Goal: Complete application form

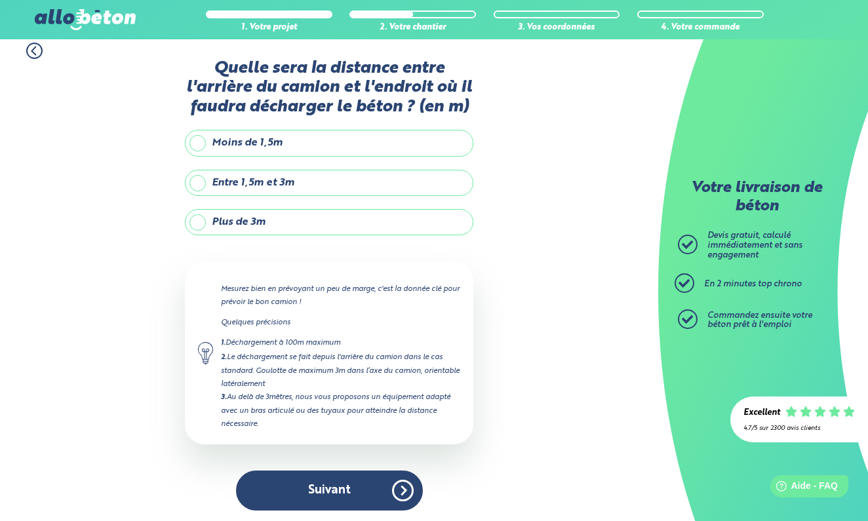
click at [280, 185] on label "Entre 1,5m et 3m" at bounding box center [329, 183] width 288 height 26
click at [0, 0] on input "Entre 1,5m et 3m" at bounding box center [0, 0] width 0 height 0
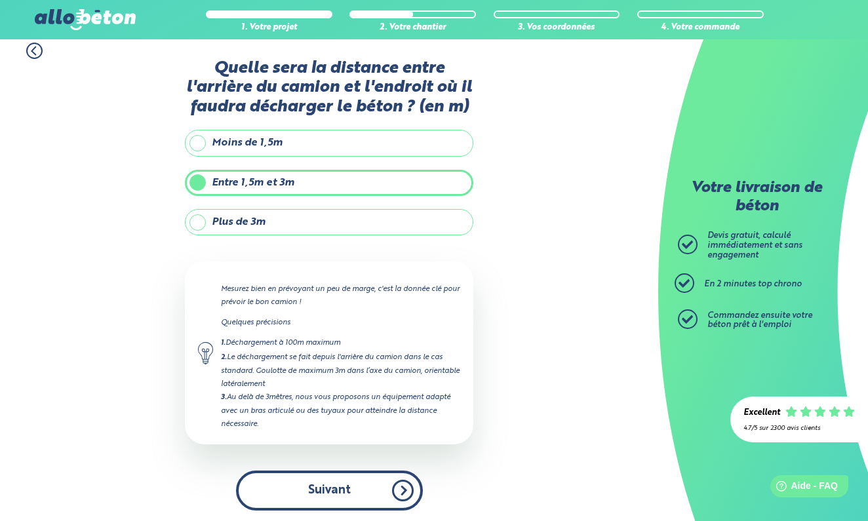
click at [342, 490] on button "Suivant" at bounding box center [329, 491] width 187 height 40
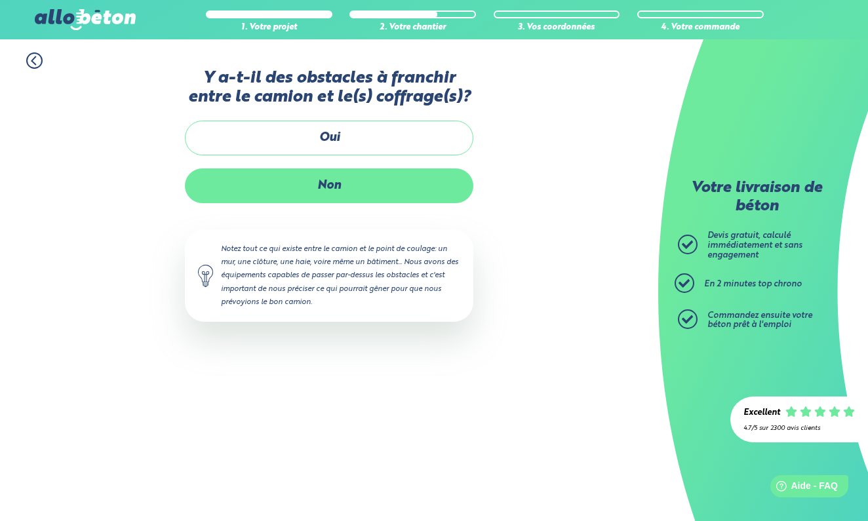
click at [371, 193] on label "Non" at bounding box center [329, 185] width 288 height 35
click at [0, 0] on input "Non" at bounding box center [0, 0] width 0 height 0
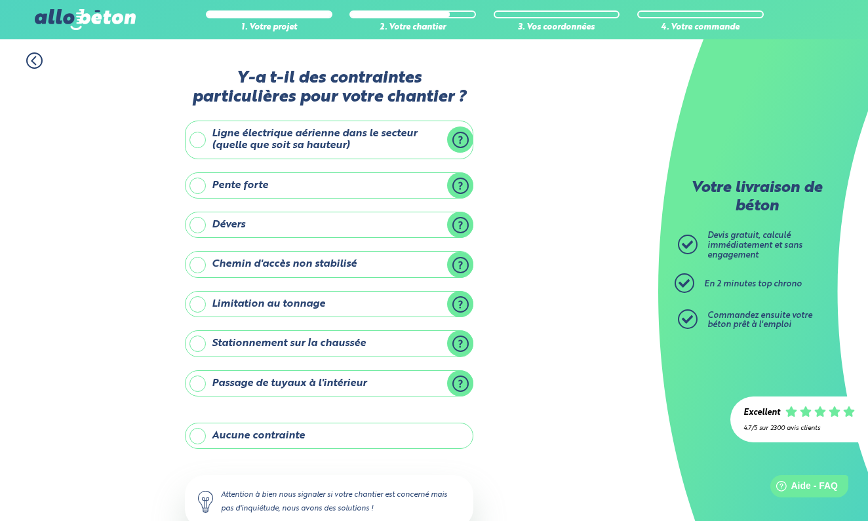
click at [353, 430] on label "Aucune contrainte" at bounding box center [329, 436] width 288 height 26
click at [0, 0] on input "Aucune contrainte" at bounding box center [0, 0] width 0 height 0
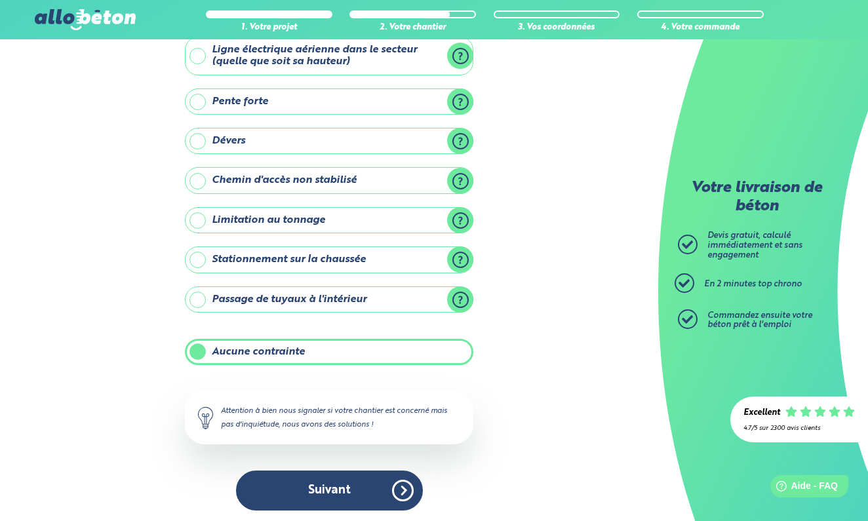
scroll to position [83, 0]
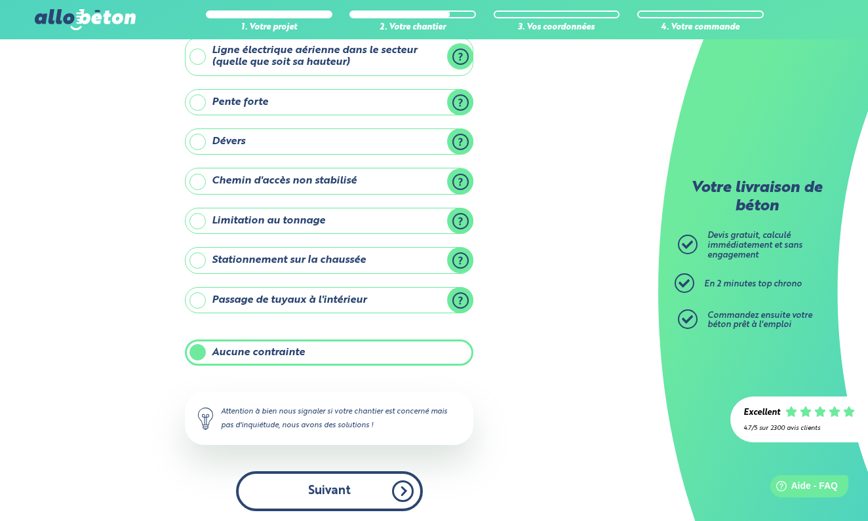
click at [349, 499] on button "Suivant" at bounding box center [329, 491] width 187 height 40
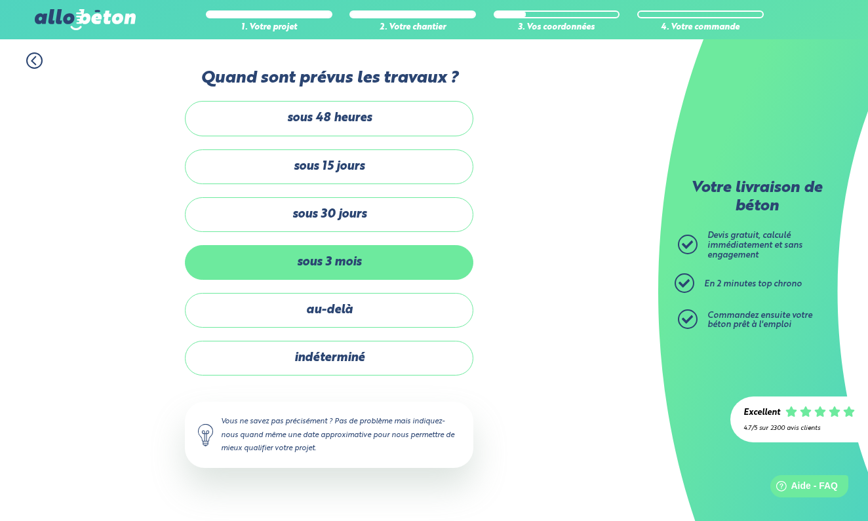
click at [353, 259] on label "sous 3 mois" at bounding box center [329, 262] width 288 height 35
click at [0, 0] on input "sous 3 mois" at bounding box center [0, 0] width 0 height 0
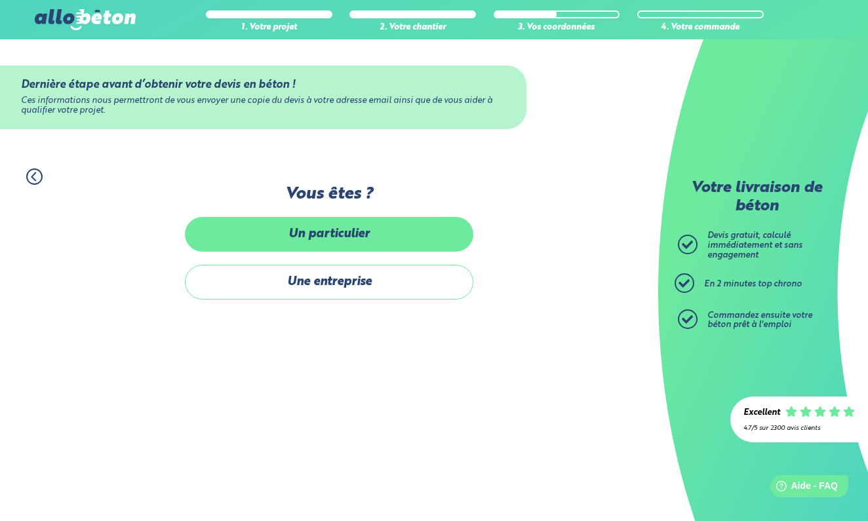
click at [342, 225] on label "Un particulier" at bounding box center [329, 234] width 288 height 35
click at [0, 0] on input "Un particulier" at bounding box center [0, 0] width 0 height 0
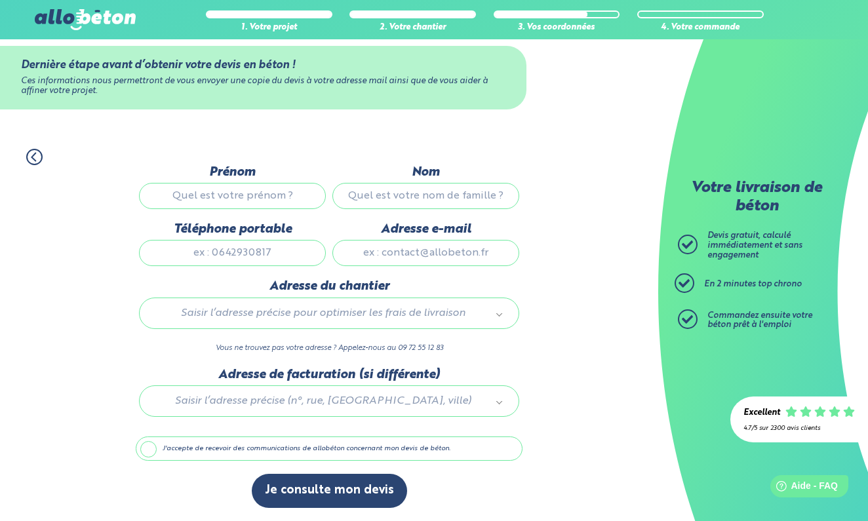
scroll to position [24, 0]
type input "[PERSON_NAME]"
type input "issartel"
click at [291, 235] on div "Téléphone portable" at bounding box center [232, 250] width 193 height 57
type input "0652223992"
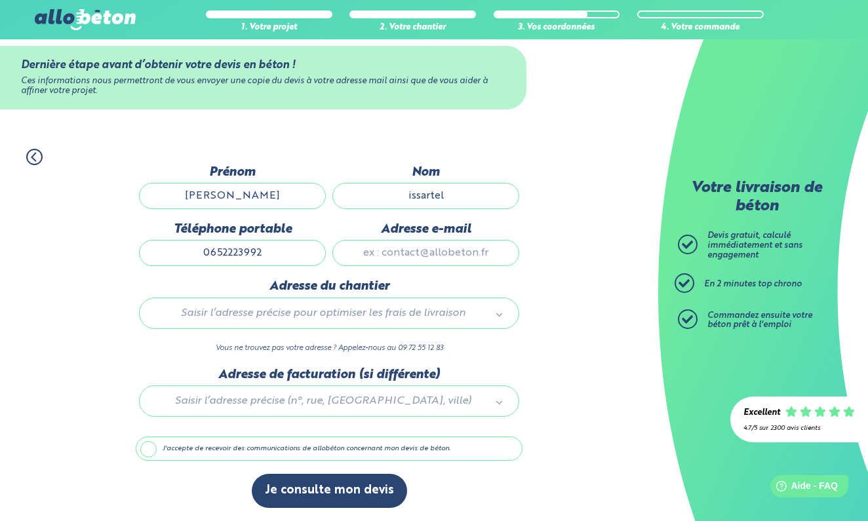
type input "[PERSON_NAME][EMAIL_ADDRESS][DOMAIN_NAME]"
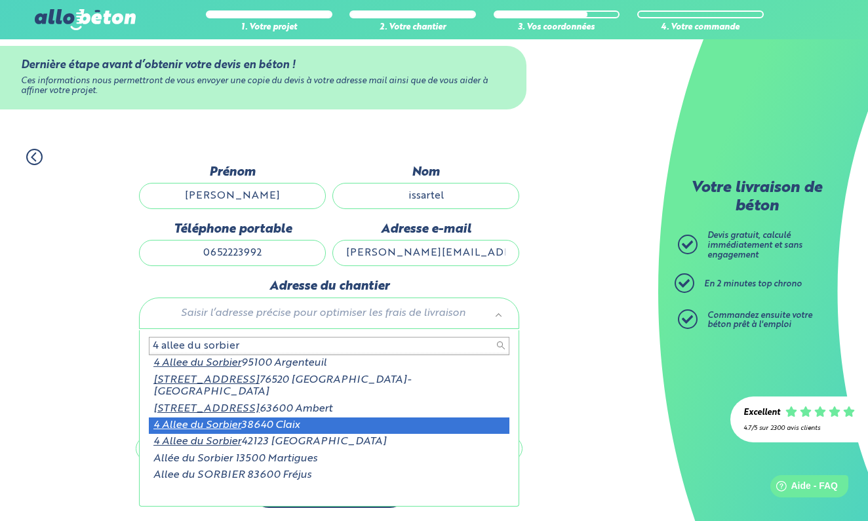
type input "4 allee du sorbier"
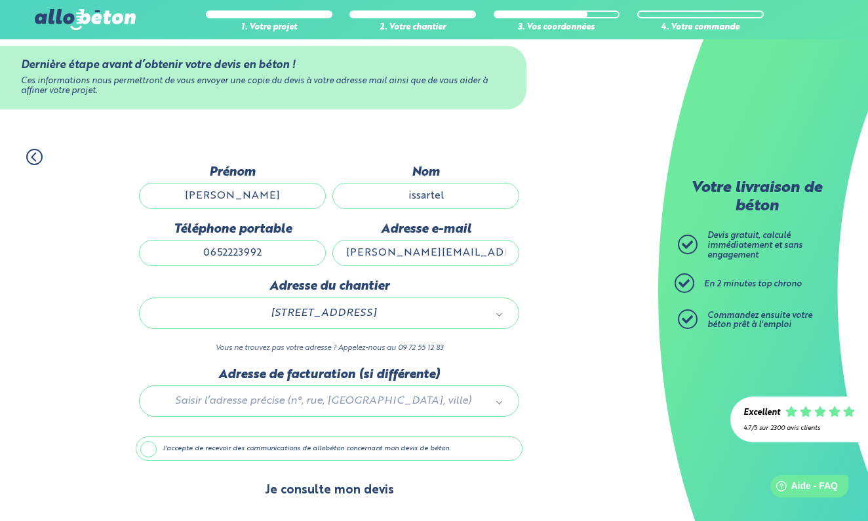
click at [374, 485] on button "Je consulte mon devis" at bounding box center [329, 490] width 155 height 33
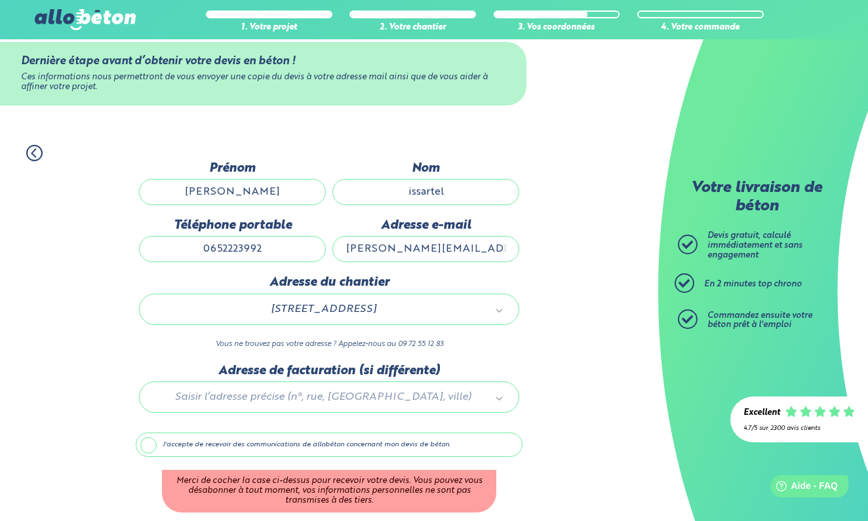
click at [235, 452] on label "J'accepte de recevoir des communications de allobéton concernant mon devis de b…" at bounding box center [329, 445] width 387 height 25
click at [0, 0] on input "J'accepte de recevoir des communications de allobéton concernant mon devis de b…" at bounding box center [0, 0] width 0 height 0
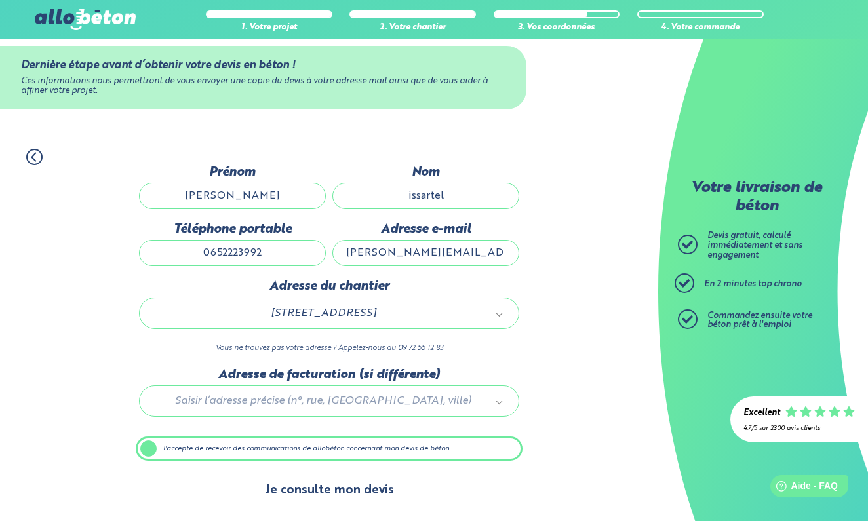
click at [332, 490] on button "Je consulte mon devis" at bounding box center [329, 490] width 155 height 33
